Goal: Transaction & Acquisition: Purchase product/service

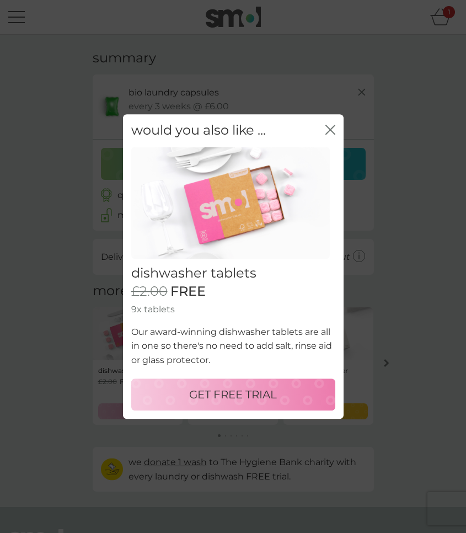
click at [335, 132] on icon "close" at bounding box center [331, 130] width 10 height 10
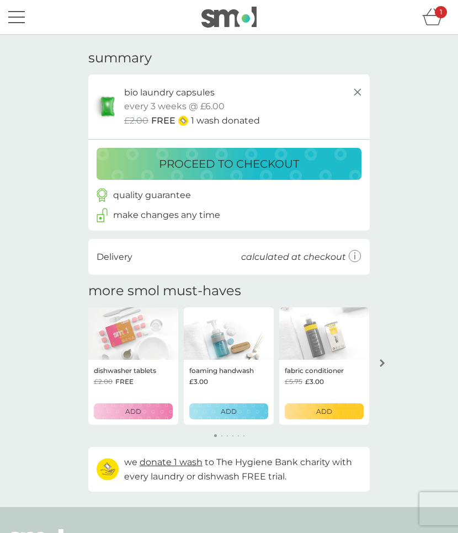
click at [227, 167] on p "proceed to checkout" at bounding box center [229, 164] width 140 height 18
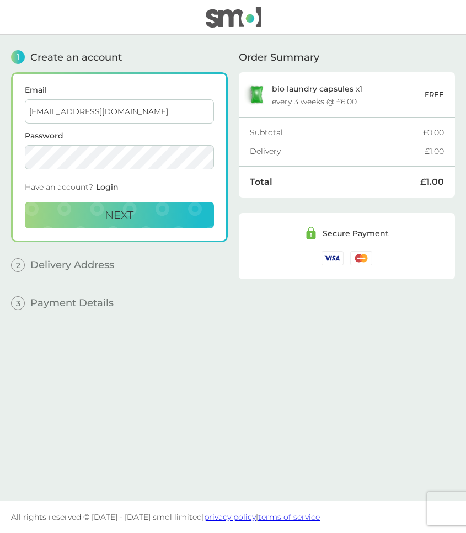
type input "kasmaldon@protonmail.com"
click at [132, 226] on button "Next" at bounding box center [119, 215] width 189 height 26
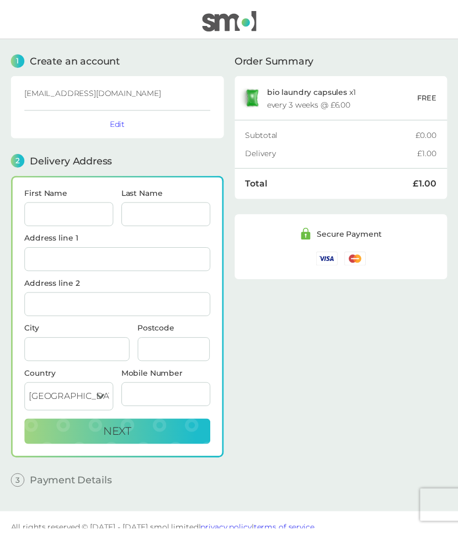
scroll to position [14, 0]
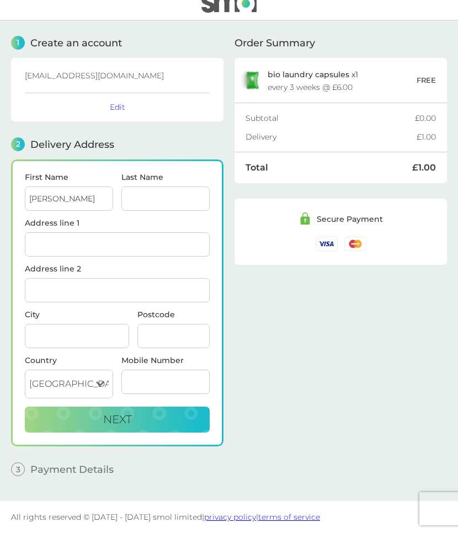
type input "[PERSON_NAME]"
type input "Smaldon"
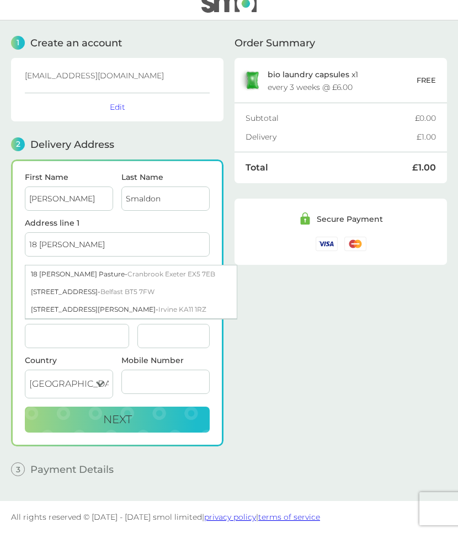
click at [177, 275] on span "Cranbrook Exeter EX5 7EB" at bounding box center [171, 274] width 88 height 8
type input "18 [PERSON_NAME], [GEOGRAPHIC_DATA]"
type input "[GEOGRAPHIC_DATA]"
type input "EX5 7EB"
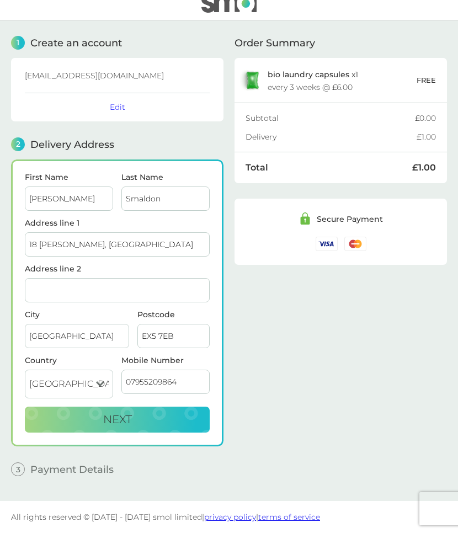
type input "07955209864"
click at [285, 365] on div "Order Summary bio laundry capsules x 1 every 3 weeks @ £6.00 FREE Subtotal £0.0…" at bounding box center [341, 252] width 212 height 464
click at [175, 424] on button "Next" at bounding box center [117, 420] width 185 height 26
checkbox input "true"
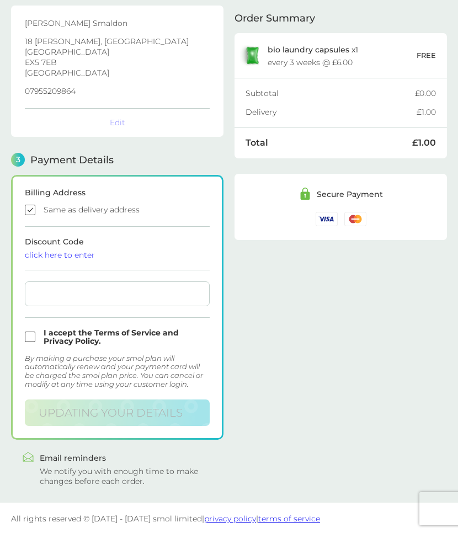
scroll to position [171, 0]
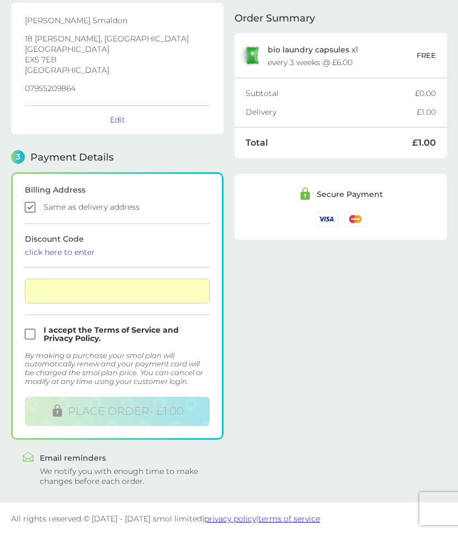
click at [29, 337] on input "checkbox" at bounding box center [117, 334] width 185 height 17
checkbox input "true"
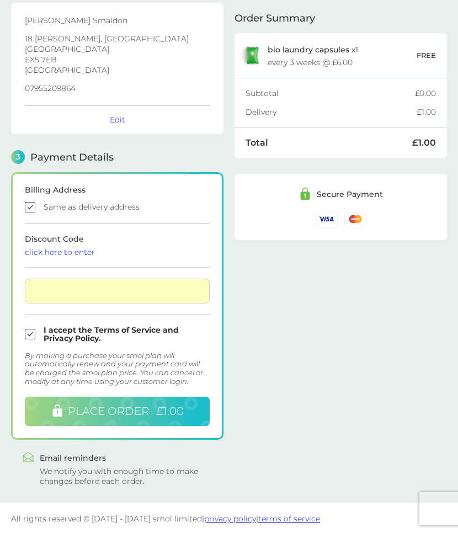
click at [176, 409] on span "PLACE ORDER - £1.00" at bounding box center [126, 411] width 116 height 13
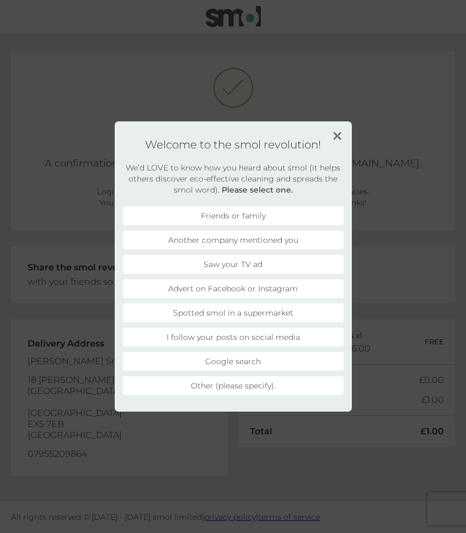
click at [338, 139] on img at bounding box center [337, 136] width 8 height 8
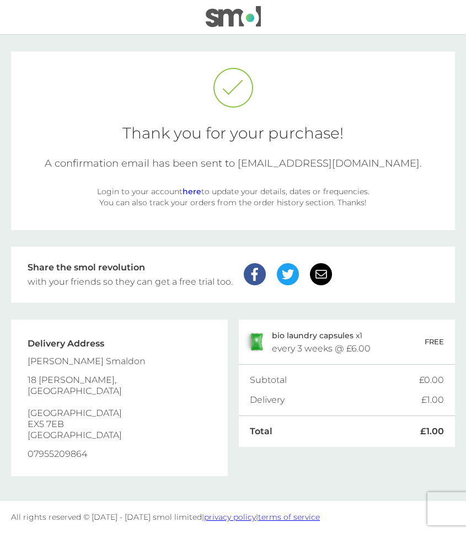
click at [190, 193] on link "here" at bounding box center [192, 192] width 19 height 10
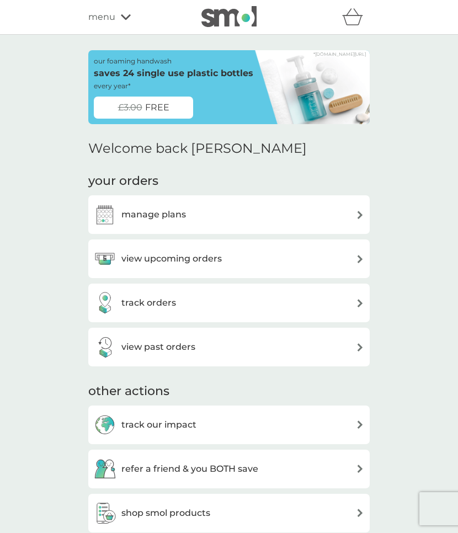
click at [238, 215] on div "manage plans" at bounding box center [229, 215] width 270 height 22
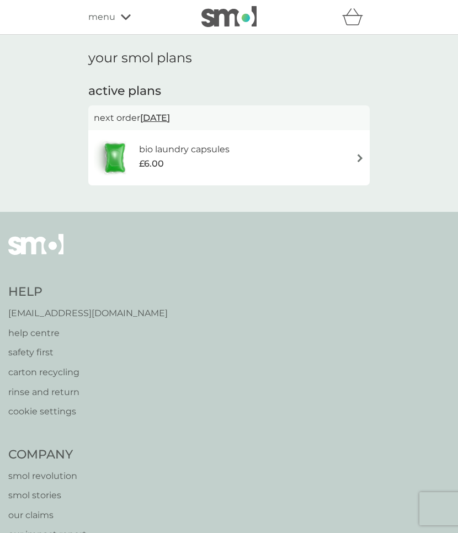
click at [281, 163] on div "bio laundry capsules £6.00" at bounding box center [229, 158] width 270 height 39
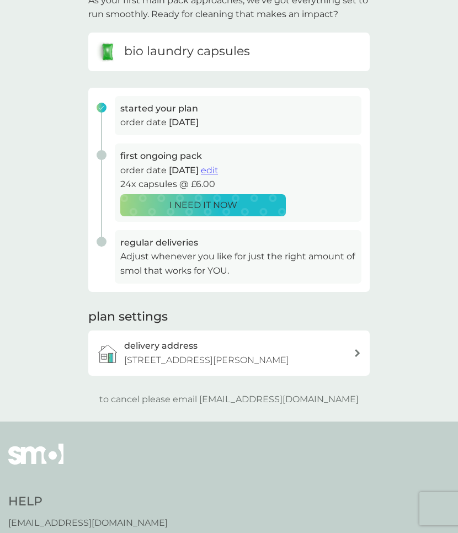
scroll to position [92, 0]
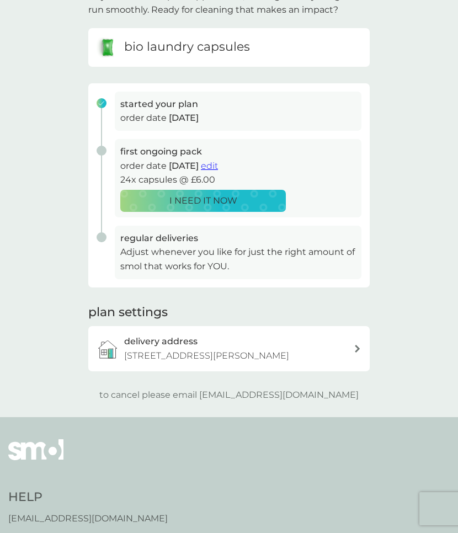
click at [188, 391] on p "to cancel please email help@smolproducts.com" at bounding box center [228, 395] width 259 height 14
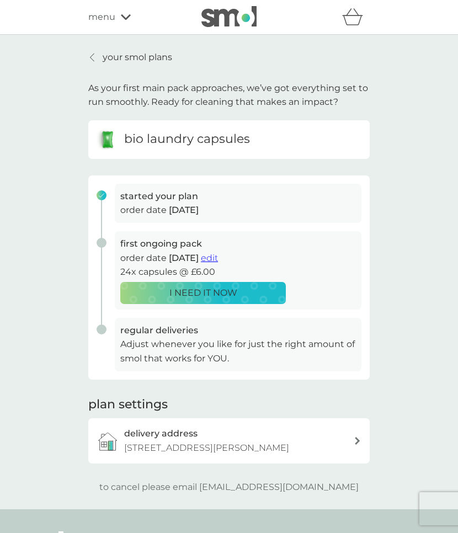
scroll to position [0, 0]
drag, startPoint x: 336, startPoint y: 483, endPoint x: 222, endPoint y: 486, distance: 113.2
click at [222, 486] on div "to cancel please email help@smolproducts.com" at bounding box center [228, 487] width 281 height 14
copy p "help@smolproducts.com"
click at [419, 364] on div "your smol plans As your first main pack approaches, we’ve got everything set to…" at bounding box center [229, 272] width 458 height 475
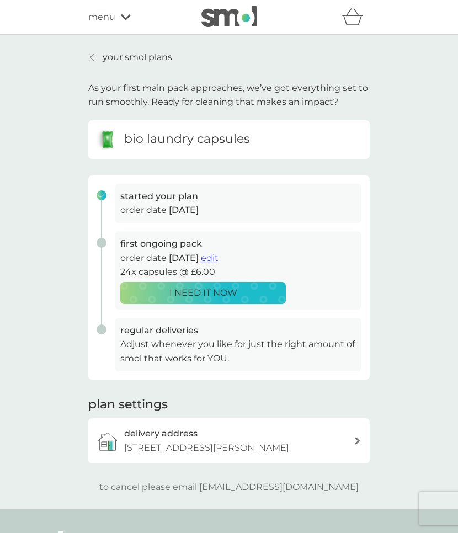
click at [126, 61] on p "your smol plans" at bounding box center [138, 57] width 70 height 14
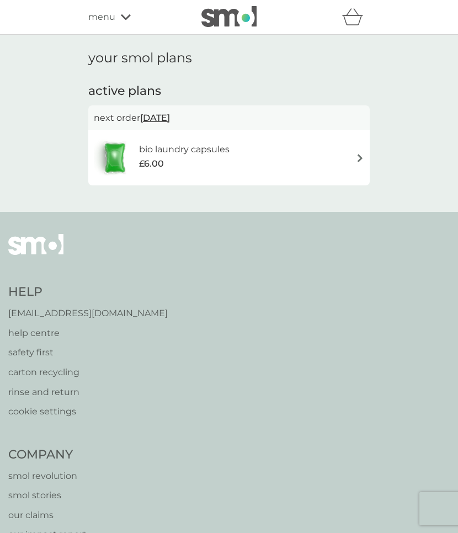
click at [116, 15] on div "menu" at bounding box center [135, 17] width 94 height 14
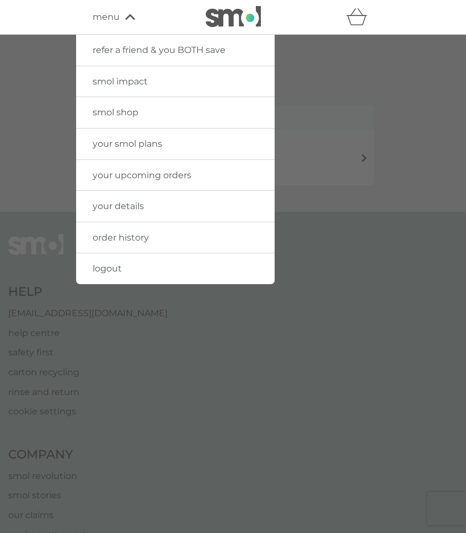
click at [124, 205] on span "your details" at bounding box center [118, 206] width 51 height 10
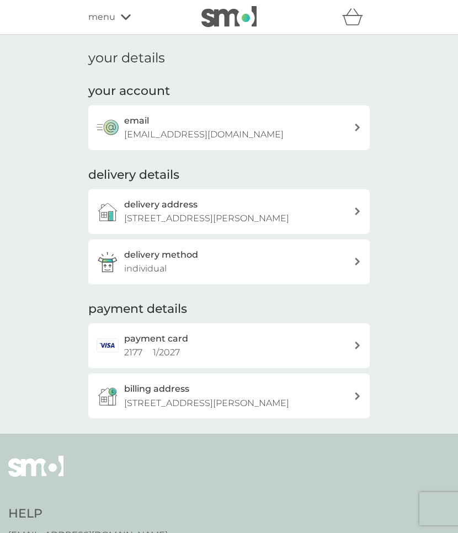
click at [122, 10] on div "menu" at bounding box center [135, 17] width 94 height 14
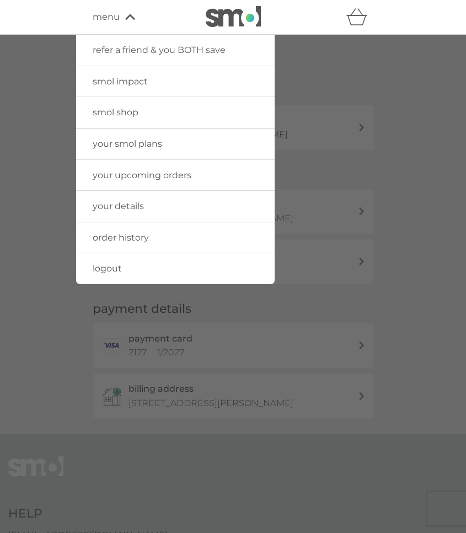
click at [136, 236] on span "order history" at bounding box center [121, 237] width 56 height 10
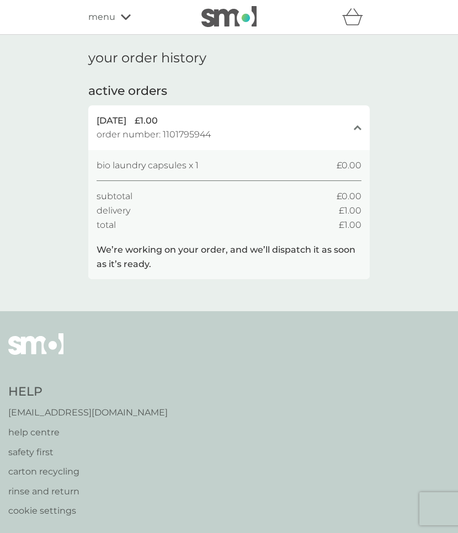
click at [125, 18] on icon at bounding box center [126, 17] width 10 height 7
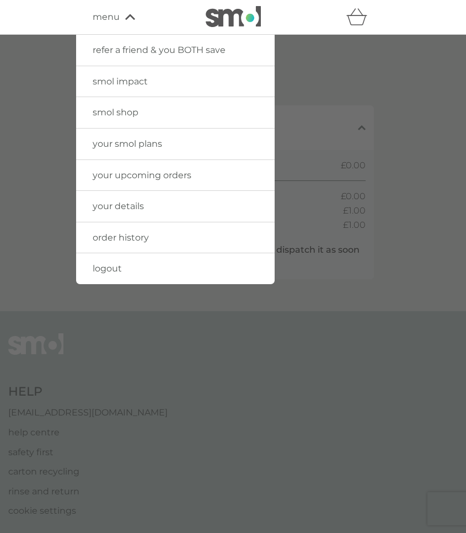
click at [125, 18] on icon at bounding box center [130, 17] width 10 height 6
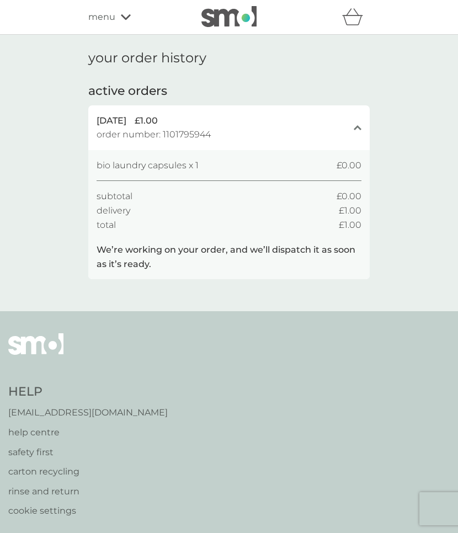
click at [283, 64] on div "your order history active orders 8 Sep 2025 £1.00 order number: 1101795944 clos…" at bounding box center [228, 173] width 281 height 246
